Goal: Register for event/course: Sign up to attend an event or enroll in a course

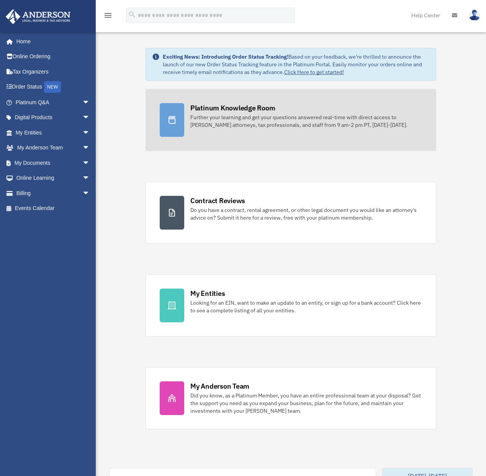
click at [262, 118] on div "Further your learning and get your questions answered real-time with direct acc…" at bounding box center [307, 120] width 232 height 15
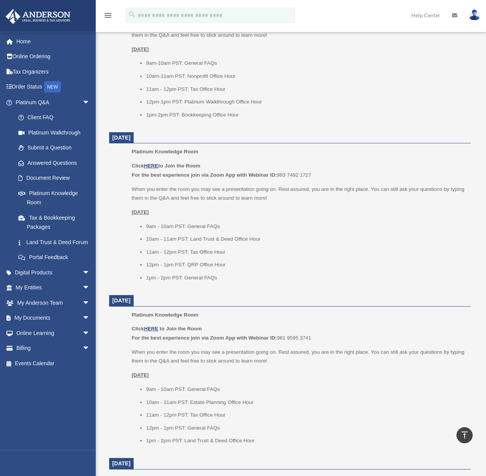
scroll to position [552, 0]
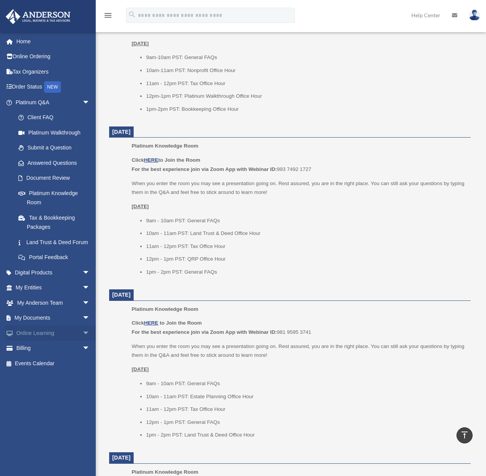
click at [82, 341] on span "arrow_drop_down" at bounding box center [89, 333] width 15 height 16
click at [45, 356] on link "Courses" at bounding box center [56, 348] width 91 height 15
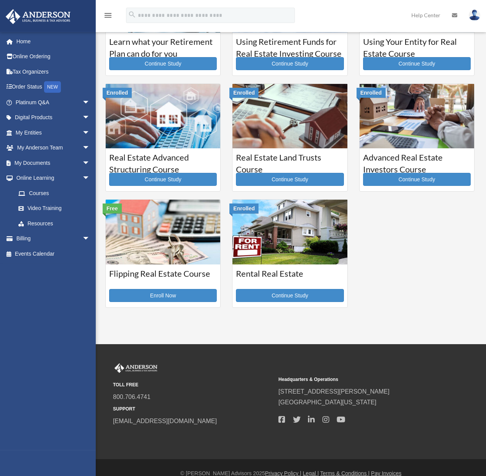
scroll to position [74, 0]
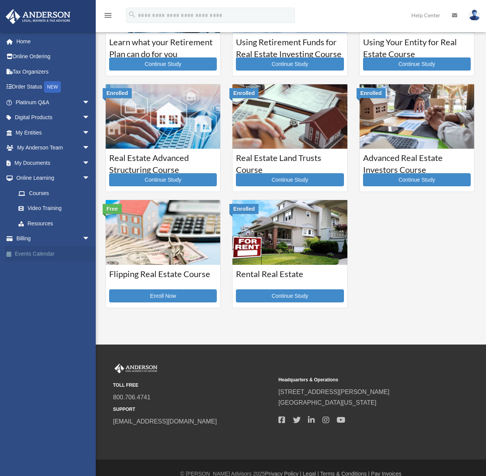
click at [49, 253] on link "Events Calendar" at bounding box center [53, 253] width 96 height 15
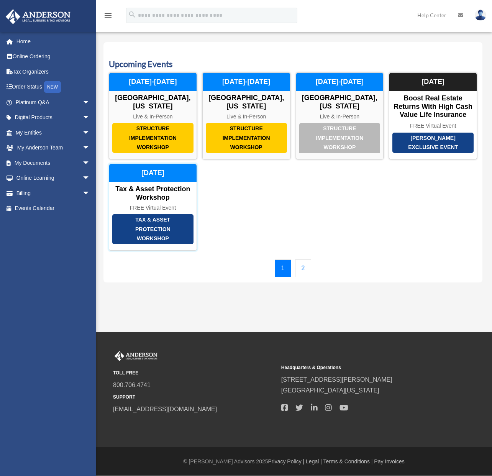
click at [158, 172] on div "[DATE]" at bounding box center [152, 173] width 87 height 18
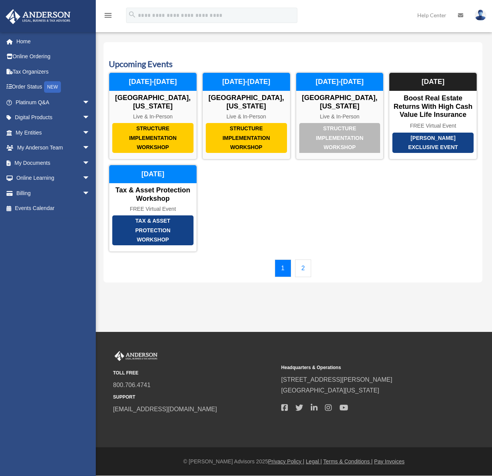
click at [303, 266] on link "2" at bounding box center [303, 269] width 16 height 18
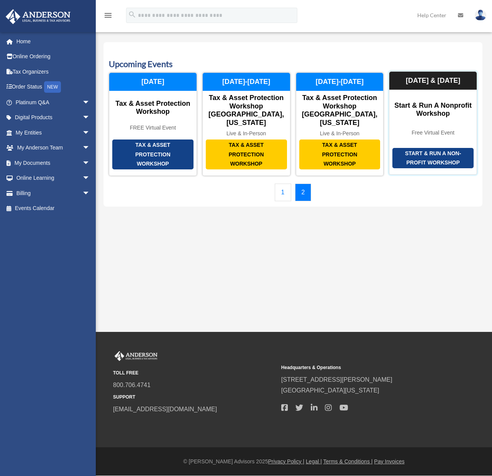
click at [411, 117] on div "Start & Run a Non-Profit Workshop Start & Run a Nonprofit Workshop Free Virtual…" at bounding box center [433, 122] width 88 height 103
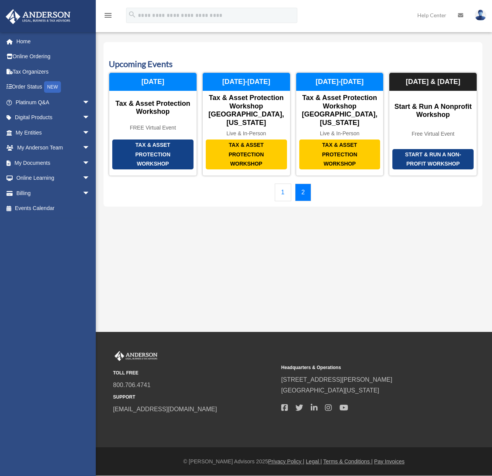
click at [481, 16] on img at bounding box center [480, 15] width 11 height 11
click at [481, 15] on img at bounding box center [480, 15] width 11 height 11
click at [481, 14] on img at bounding box center [480, 15] width 11 height 11
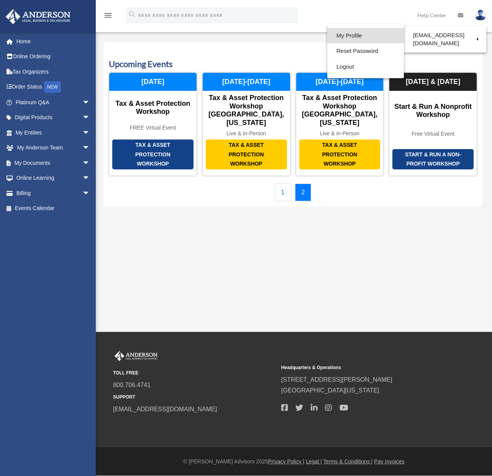
click at [354, 33] on link "My Profile" at bounding box center [365, 36] width 77 height 16
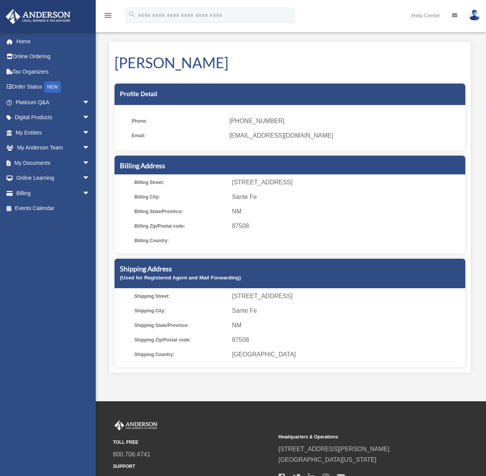
click at [322, 93] on div "Profile Detail" at bounding box center [290, 94] width 351 height 21
click at [316, 93] on div "Profile Detail" at bounding box center [290, 94] width 351 height 21
click at [26, 41] on link "Home" at bounding box center [53, 41] width 96 height 15
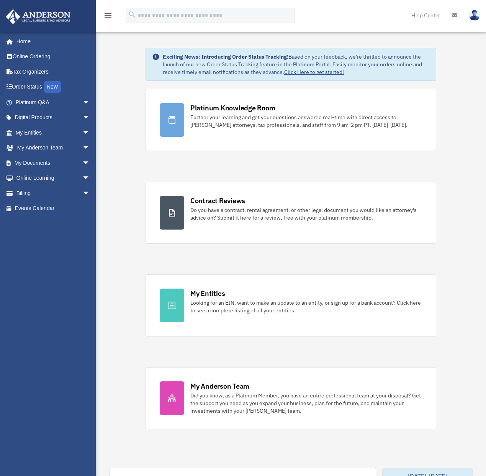
click at [311, 72] on link "Click Here to get started!" at bounding box center [314, 72] width 60 height 7
